Goal: Information Seeking & Learning: Stay updated

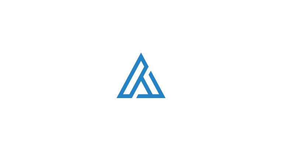
type input "NwgYWXSgRRPCwY"
type input "ejjDskvsEfYAzecG"
type input "iromejigox241@gmail.com"
